Goal: Information Seeking & Learning: Check status

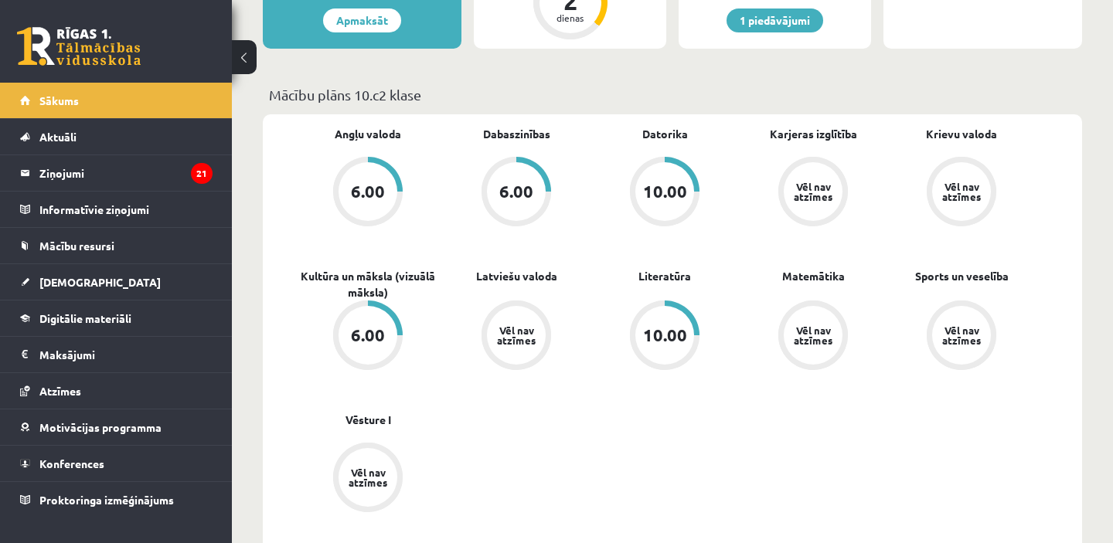
scroll to position [388, 0]
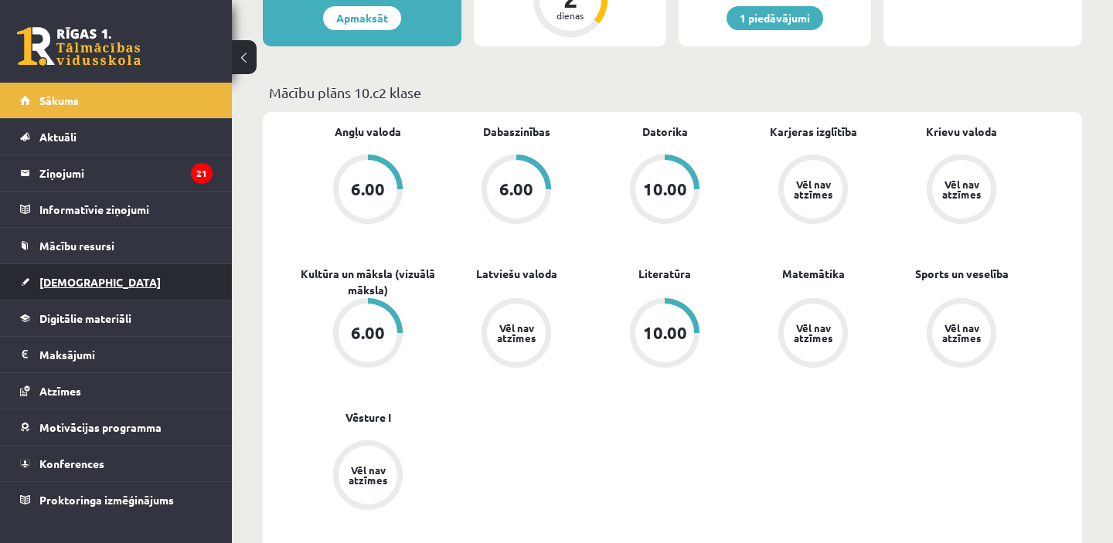
click at [72, 284] on span "[DEMOGRAPHIC_DATA]" at bounding box center [99, 282] width 121 height 14
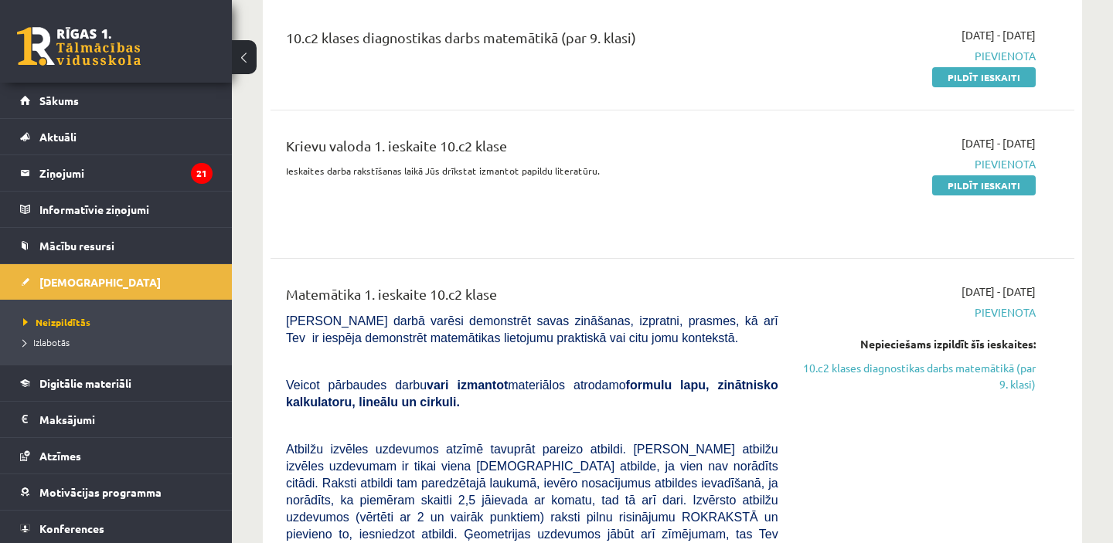
scroll to position [199, 0]
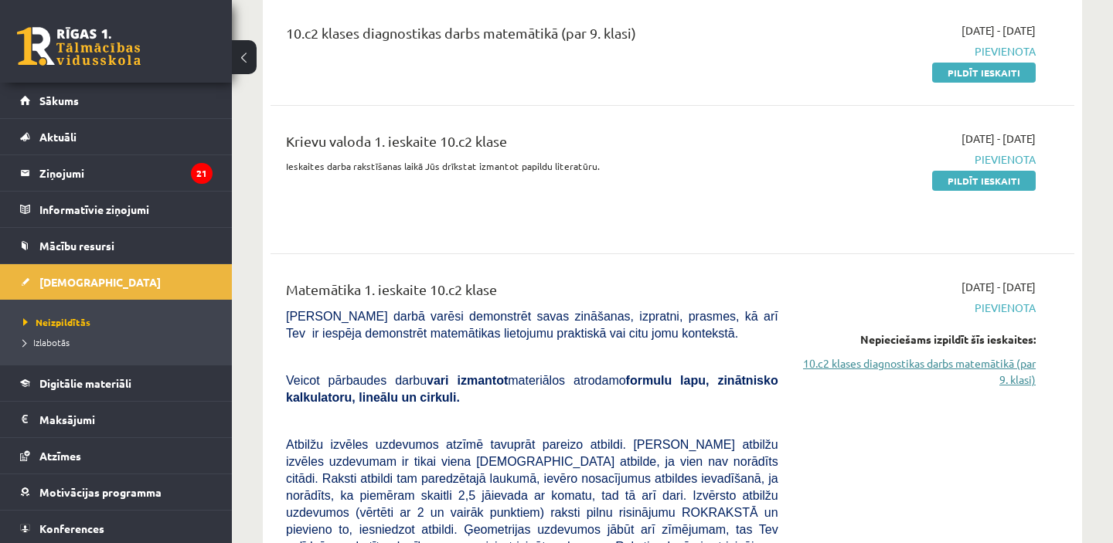
click at [949, 362] on link "10.c2 klases diagnostikas darbs matemātikā (par 9. klasi)" at bounding box center [918, 372] width 234 height 32
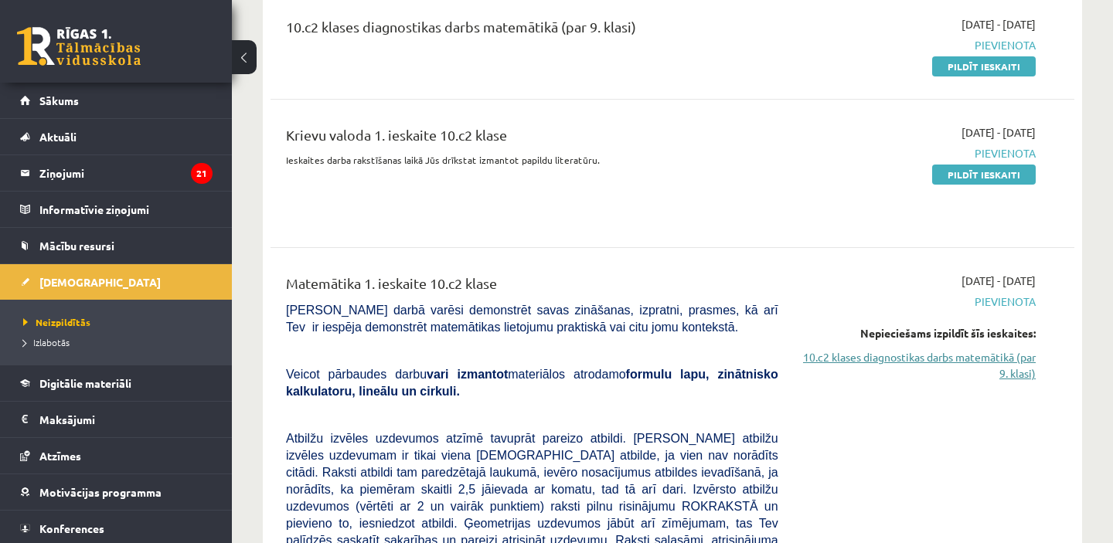
click at [889, 362] on link "10.c2 klases diagnostikas darbs matemātikā (par 9. klasi)" at bounding box center [918, 365] width 234 height 32
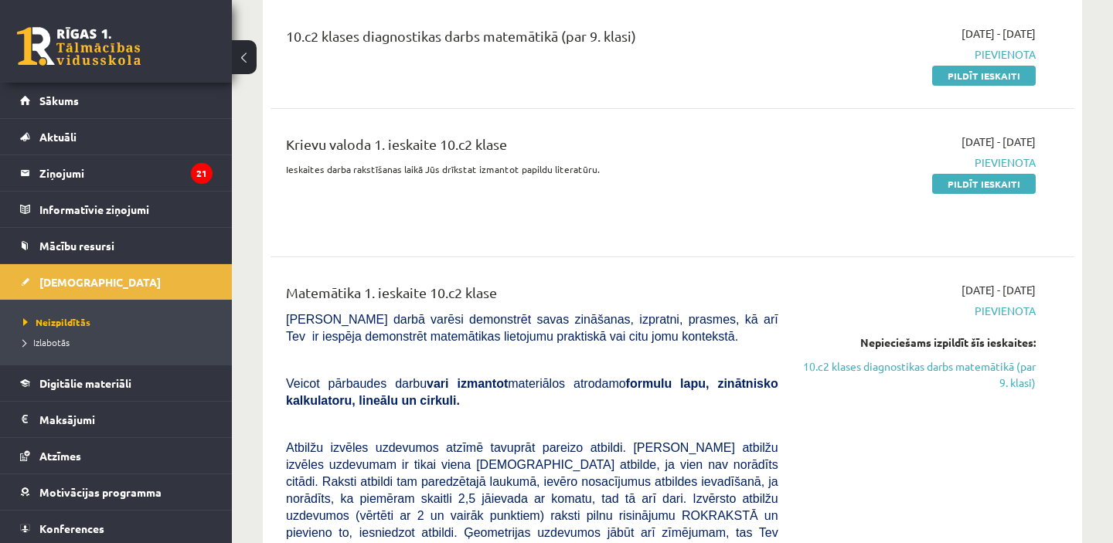
scroll to position [201, 0]
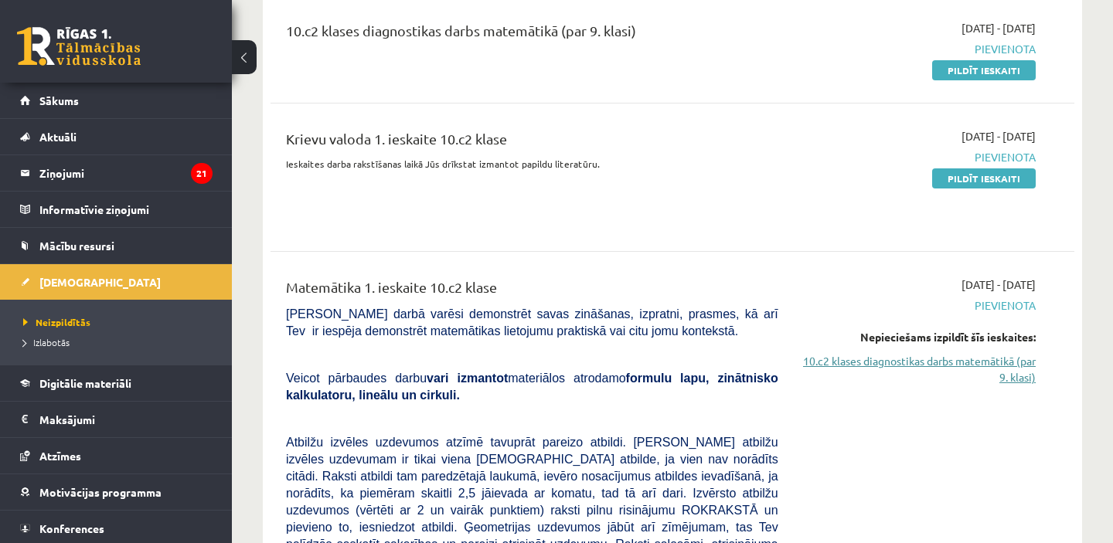
click at [916, 362] on link "10.c2 klases diagnostikas darbs matemātikā (par 9. klasi)" at bounding box center [918, 369] width 234 height 32
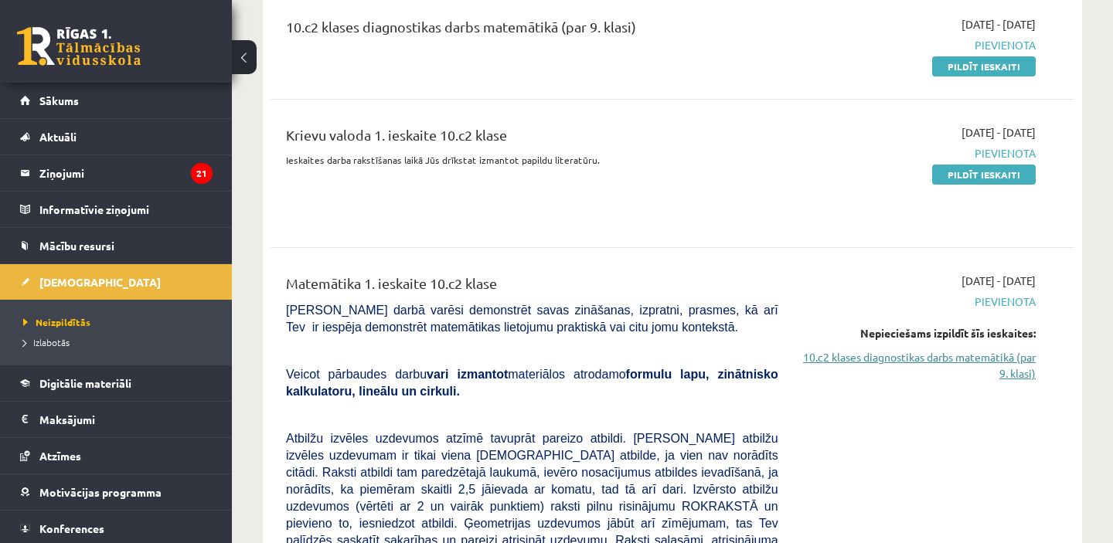
click at [910, 360] on link "10.c2 klases diagnostikas darbs matemātikā (par 9. klasi)" at bounding box center [918, 365] width 234 height 32
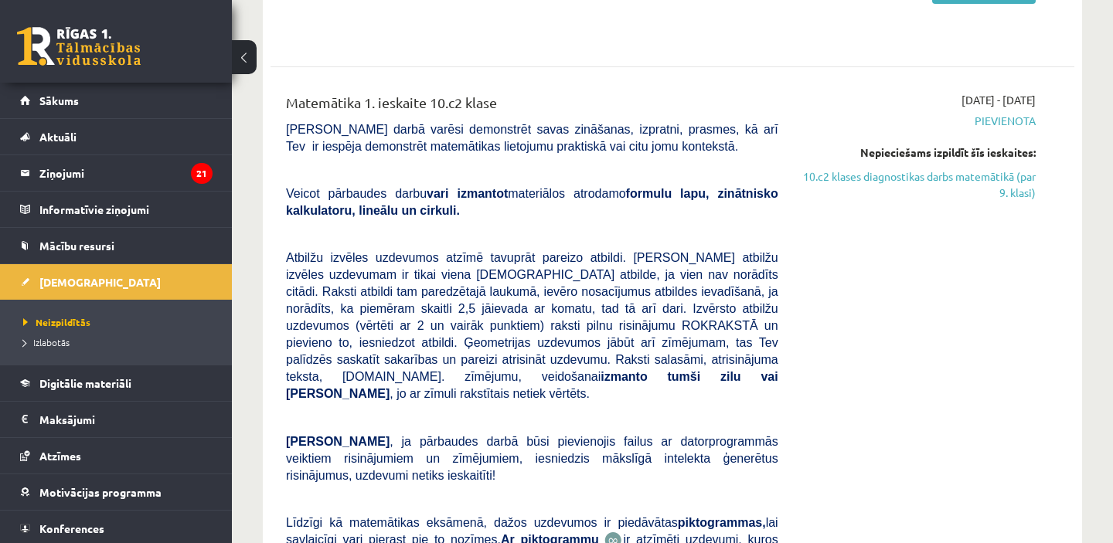
scroll to position [390, 0]
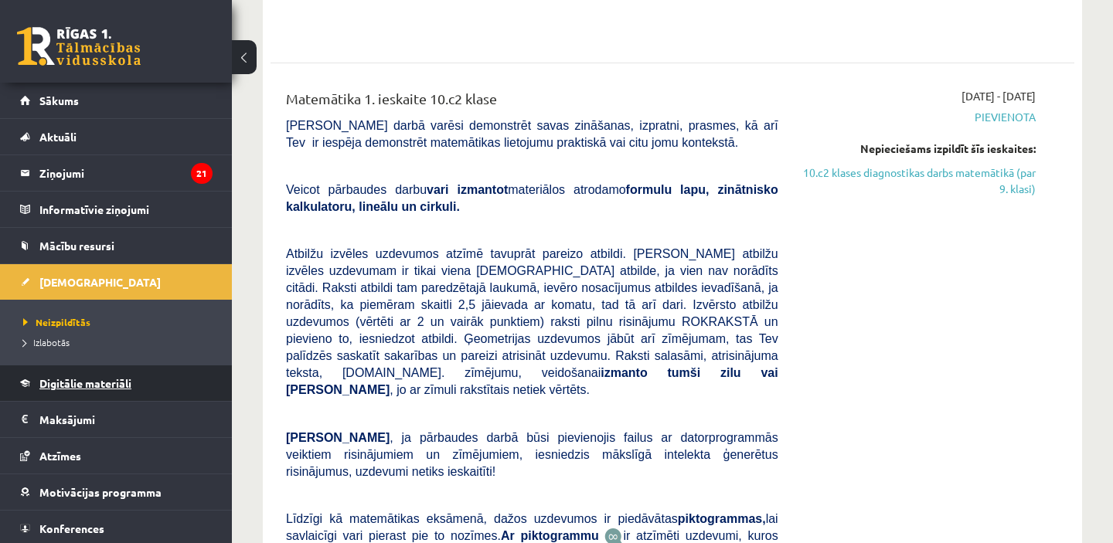
click at [93, 386] on span "Digitālie materiāli" at bounding box center [85, 383] width 92 height 14
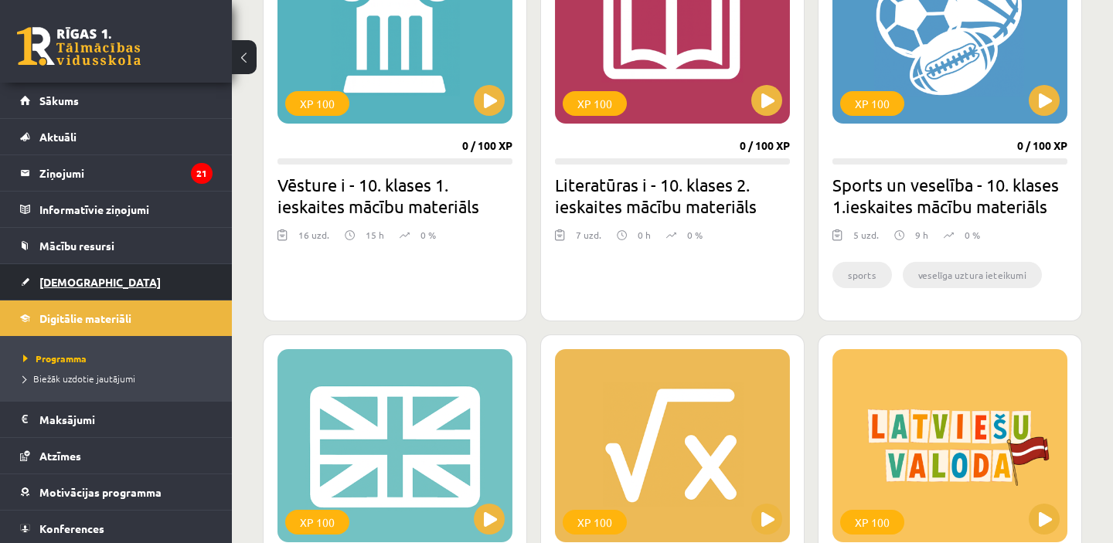
scroll to position [373, 0]
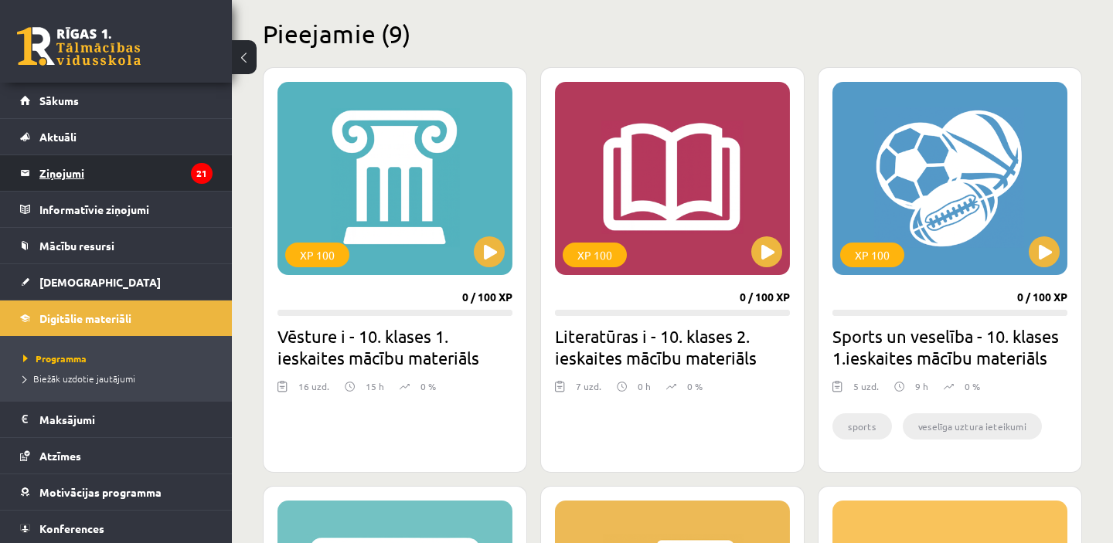
click at [66, 173] on legend "Ziņojumi 21" at bounding box center [125, 173] width 173 height 36
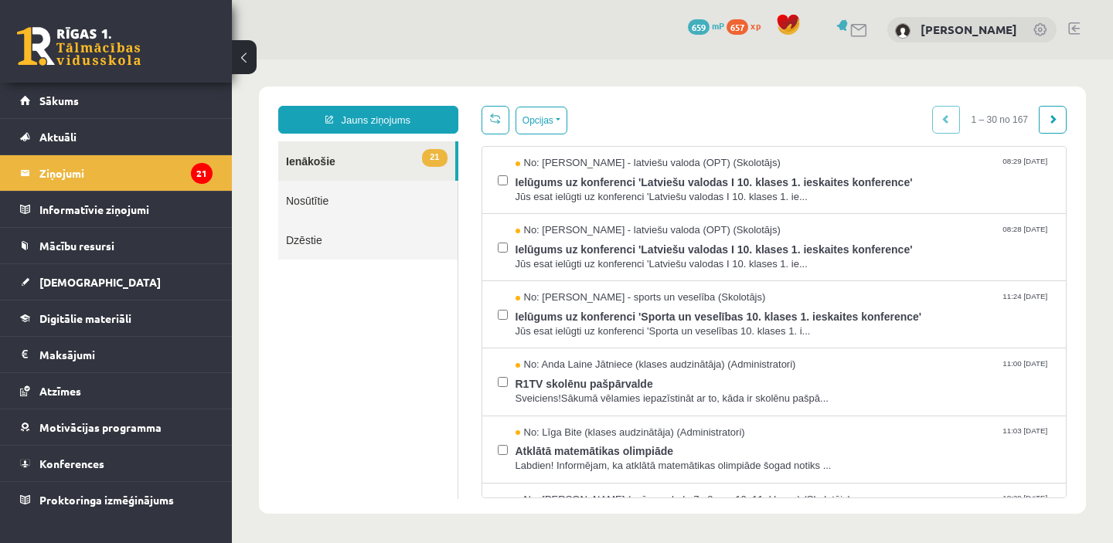
click at [1073, 30] on link at bounding box center [1074, 28] width 12 height 12
